Goal: Task Accomplishment & Management: Use online tool/utility

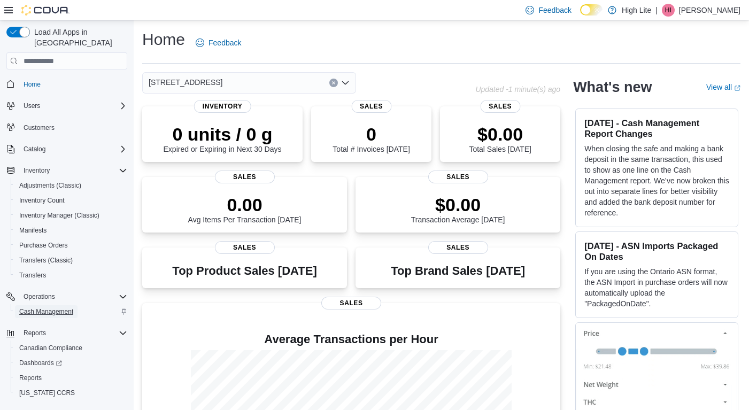
click at [48, 305] on span "Cash Management" at bounding box center [46, 311] width 54 height 13
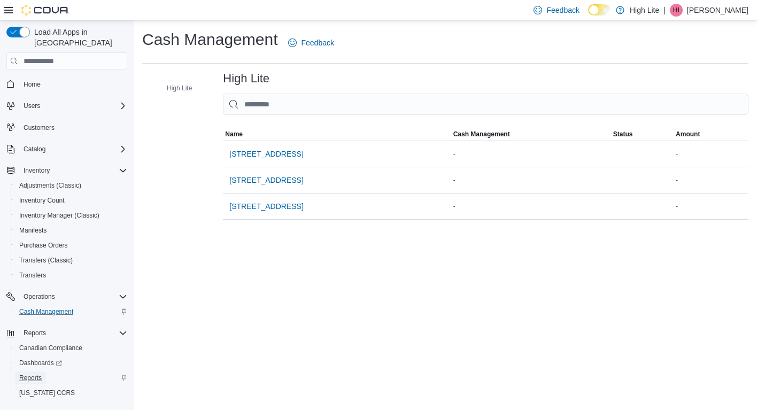
click at [30, 374] on span "Reports" at bounding box center [30, 378] width 22 height 9
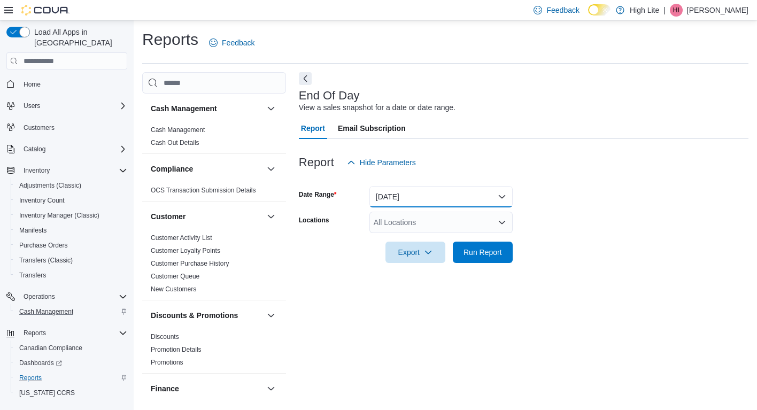
click at [418, 193] on button "[DATE]" at bounding box center [441, 196] width 143 height 21
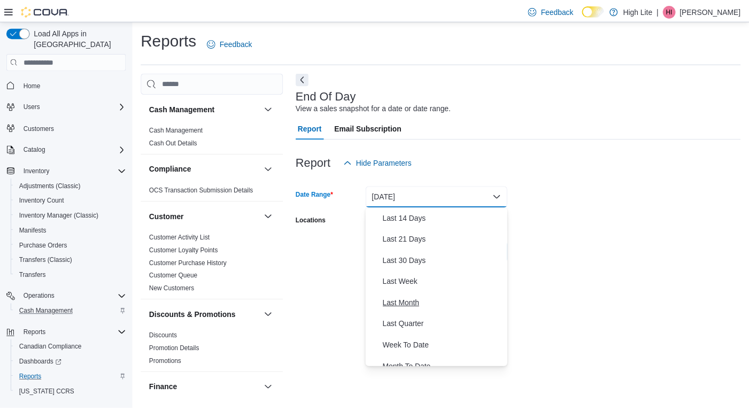
scroll to position [160, 0]
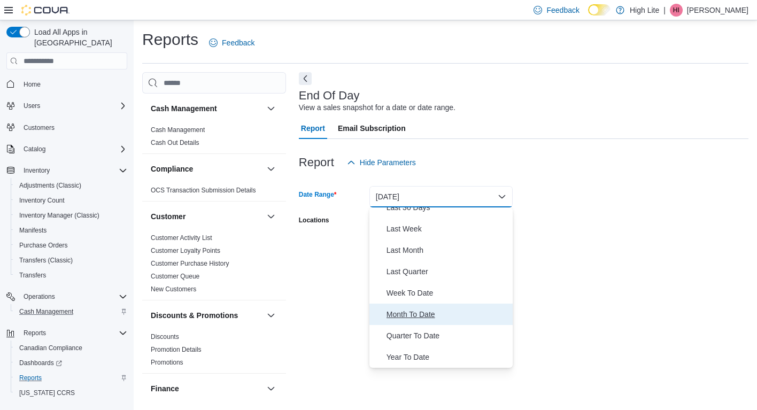
click at [426, 313] on span "Month To Date" at bounding box center [448, 314] width 122 height 13
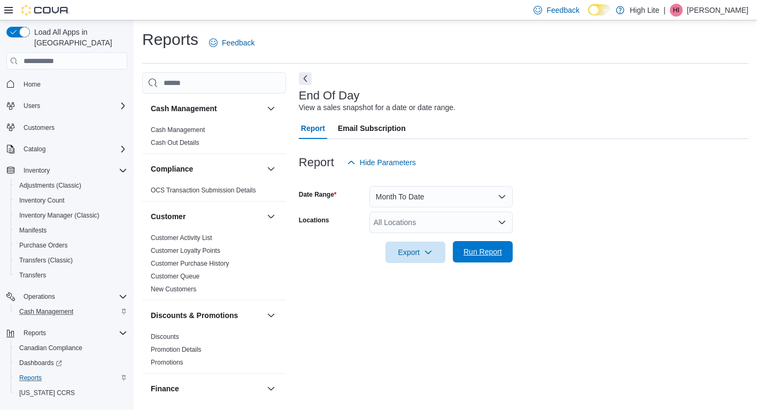
click at [486, 258] on span "Run Report" at bounding box center [482, 251] width 47 height 21
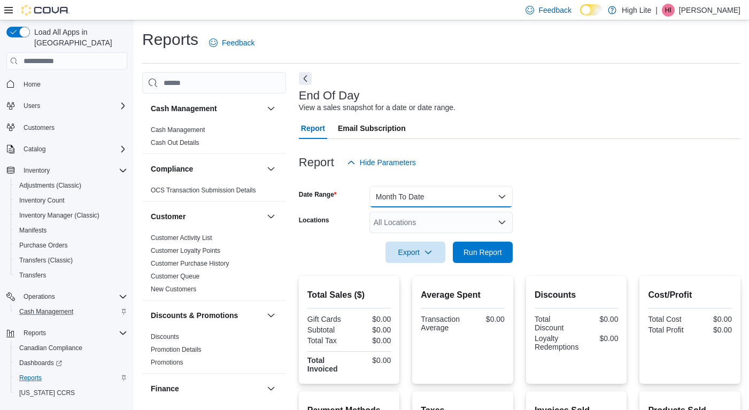
click at [446, 188] on button "Month To Date" at bounding box center [441, 196] width 143 height 21
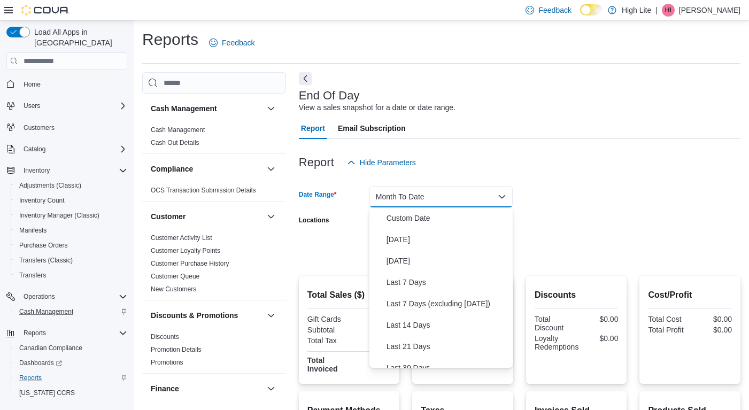
scroll to position [160, 0]
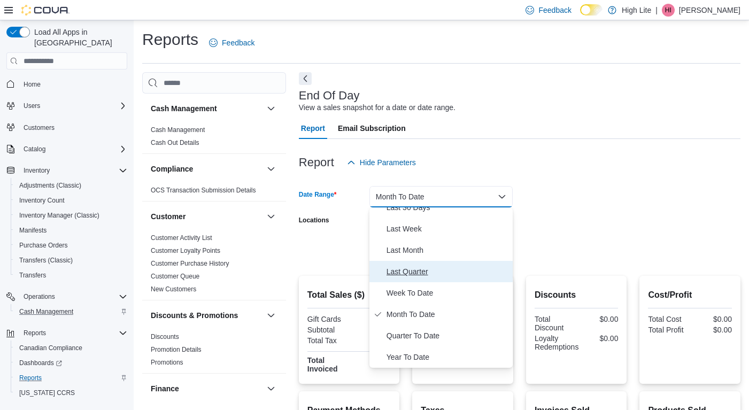
click at [426, 270] on span "Last Quarter" at bounding box center [448, 271] width 122 height 13
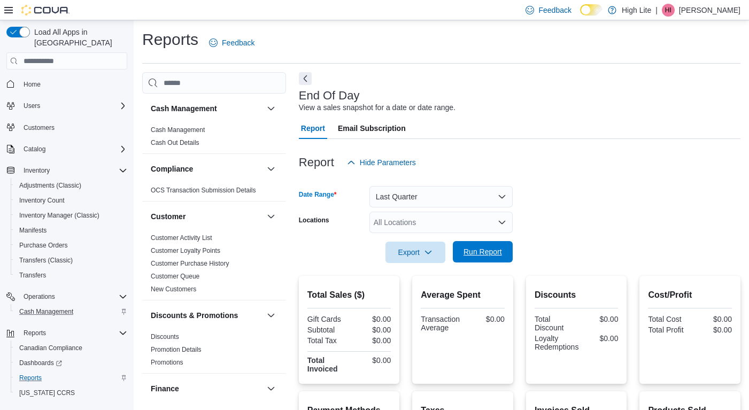
click at [487, 247] on span "Run Report" at bounding box center [482, 251] width 47 height 21
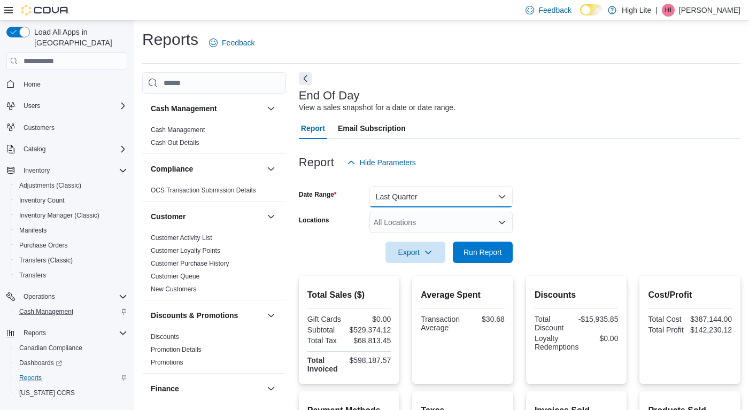
click at [445, 195] on button "Last Quarter" at bounding box center [441, 196] width 143 height 21
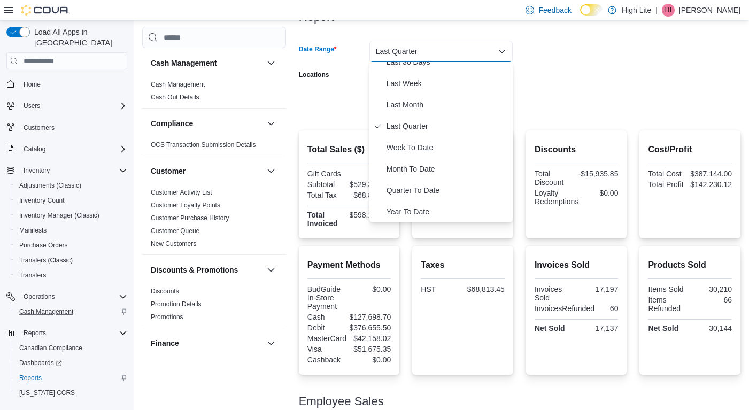
scroll to position [160, 0]
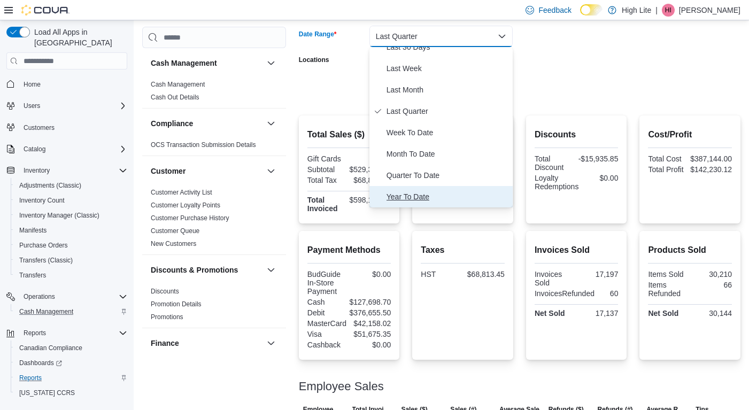
click at [433, 198] on span "Year To Date" at bounding box center [448, 196] width 122 height 13
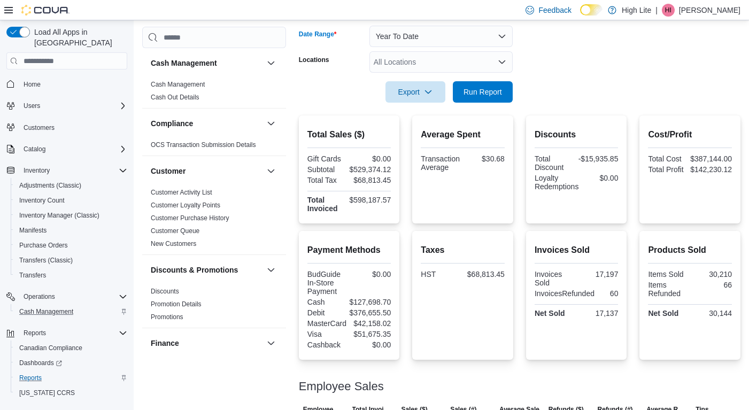
click at [494, 61] on div "All Locations" at bounding box center [441, 61] width 143 height 21
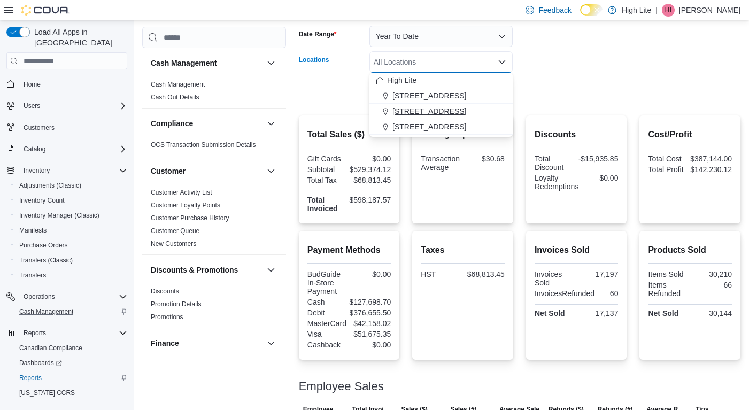
drag, startPoint x: 449, startPoint y: 112, endPoint x: 521, endPoint y: 95, distance: 74.7
click at [448, 112] on span "1581 Bank St., Unit B, Ottawa, ON K1H 7Z3" at bounding box center [430, 111] width 74 height 11
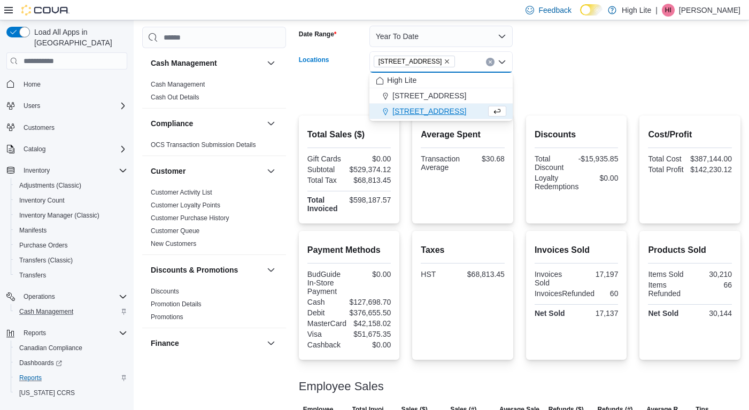
click at [548, 78] on div at bounding box center [520, 77] width 442 height 9
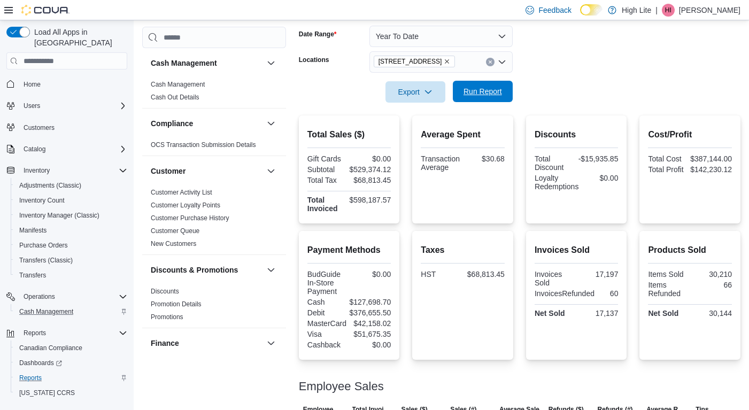
click at [485, 90] on span "Run Report" at bounding box center [483, 91] width 39 height 11
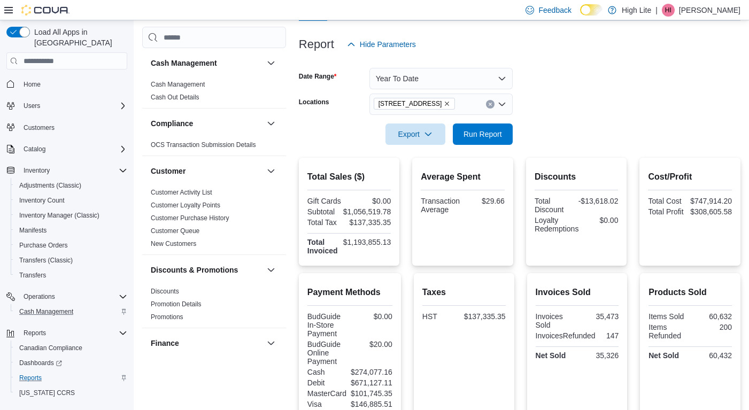
scroll to position [53, 0]
